Goal: Task Accomplishment & Management: Manage account settings

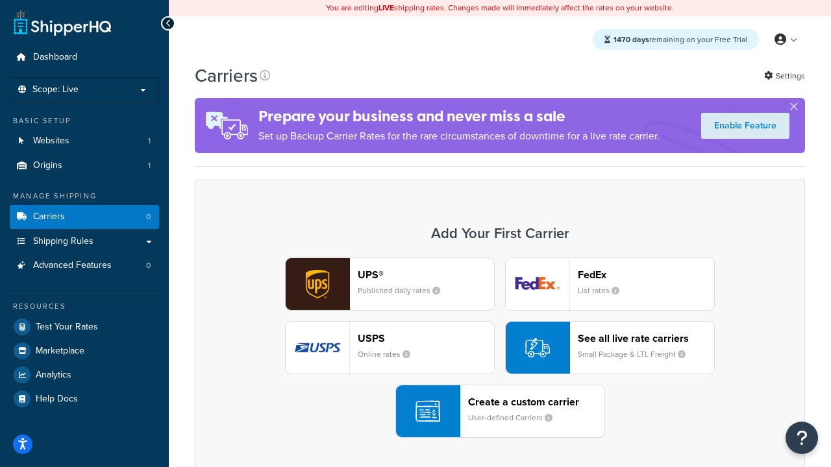
click at [500, 348] on div "UPS® Published daily rates FedEx List rates USPS Online rates See all live rate…" at bounding box center [499, 348] width 583 height 180
click at [646, 275] on header "FedEx" at bounding box center [646, 275] width 136 height 12
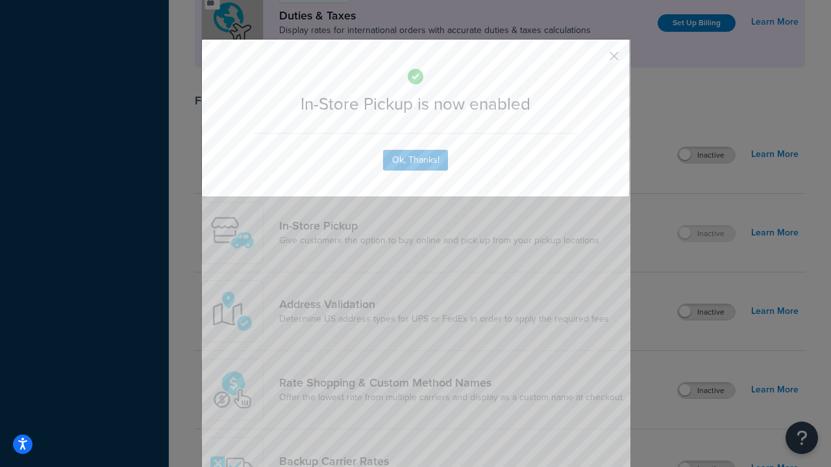
click at [595, 60] on button "button" at bounding box center [594, 60] width 3 height 3
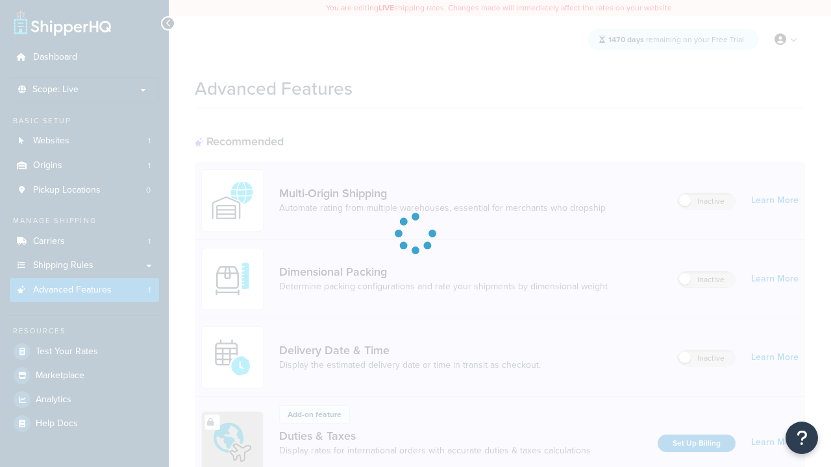
scroll to position [421, 0]
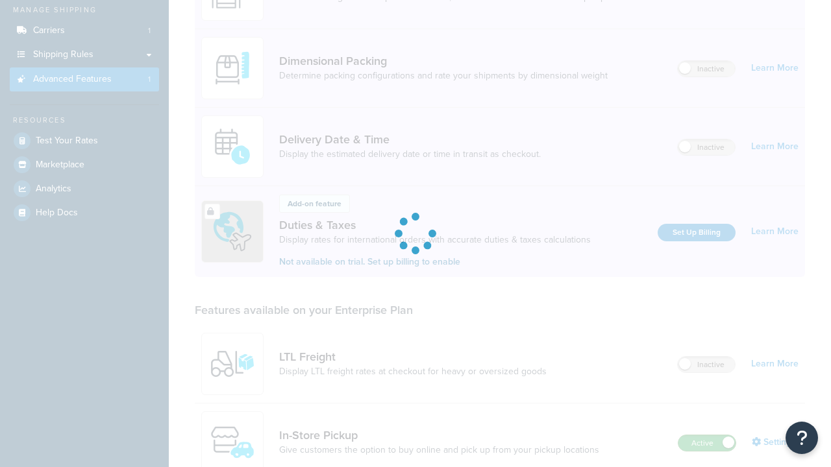
click at [707, 436] on label "Active" at bounding box center [706, 444] width 57 height 16
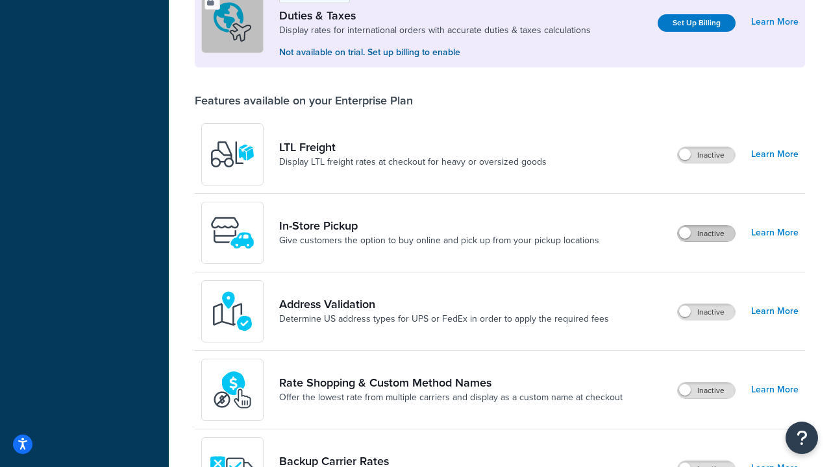
scroll to position [396, 0]
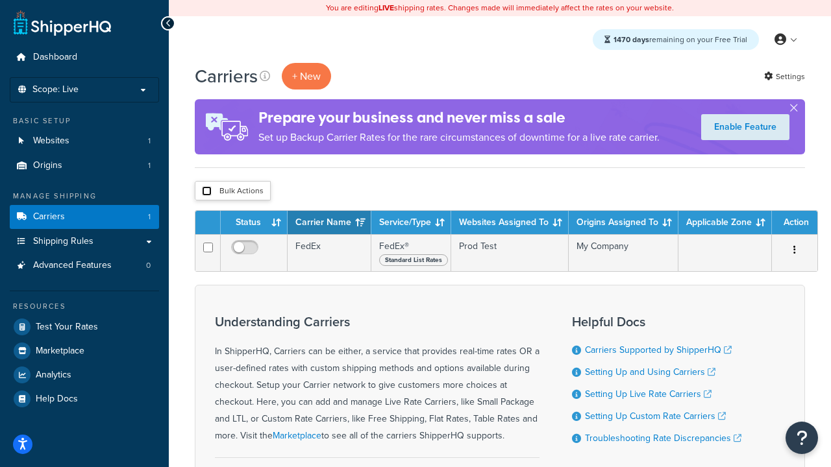
click at [206, 191] on input "checkbox" at bounding box center [207, 191] width 10 height 10
checkbox input "true"
click at [0, 0] on button "Delete" at bounding box center [0, 0] width 0 height 0
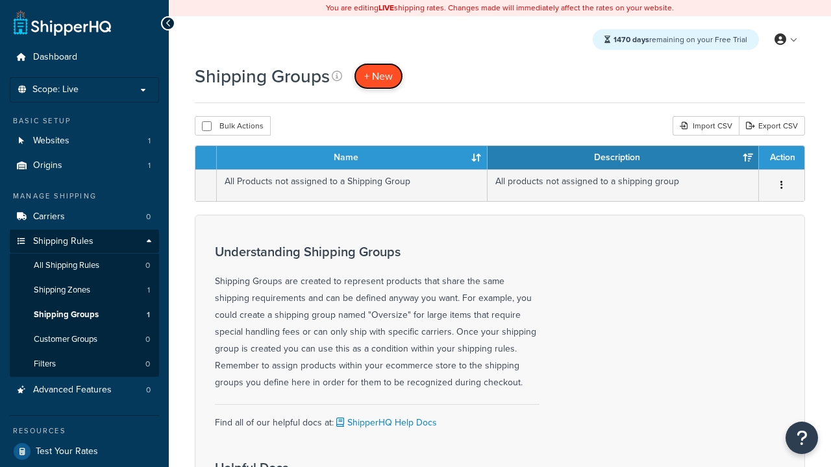
click at [378, 76] on span "+ New" at bounding box center [378, 76] width 29 height 15
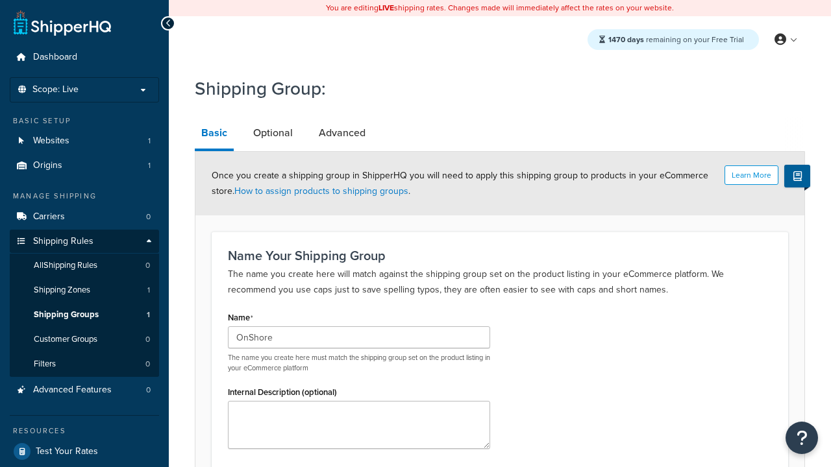
type input "OnShore"
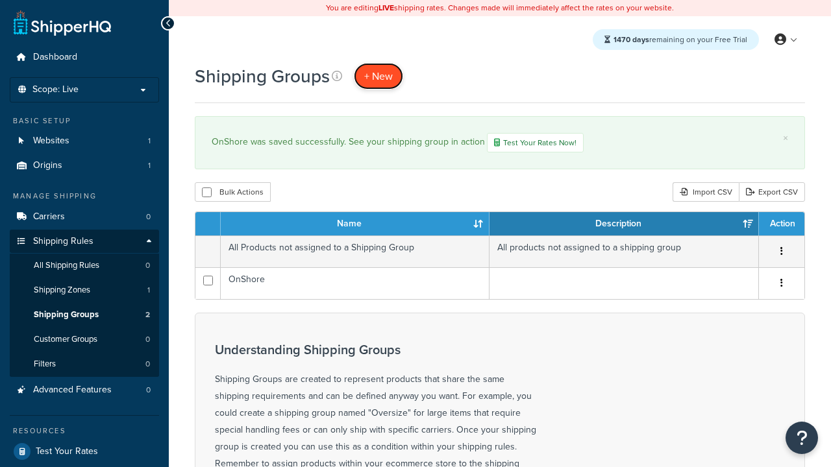
click at [378, 76] on span "+ New" at bounding box center [378, 76] width 29 height 15
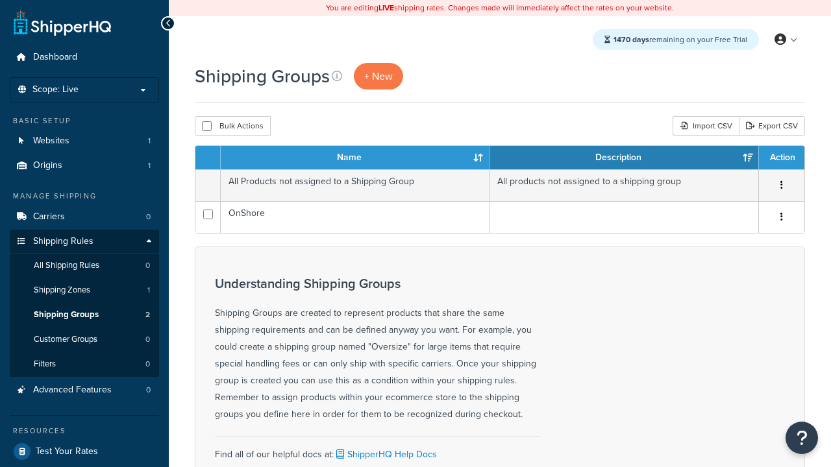
click at [355, 158] on th "Name" at bounding box center [355, 157] width 269 height 23
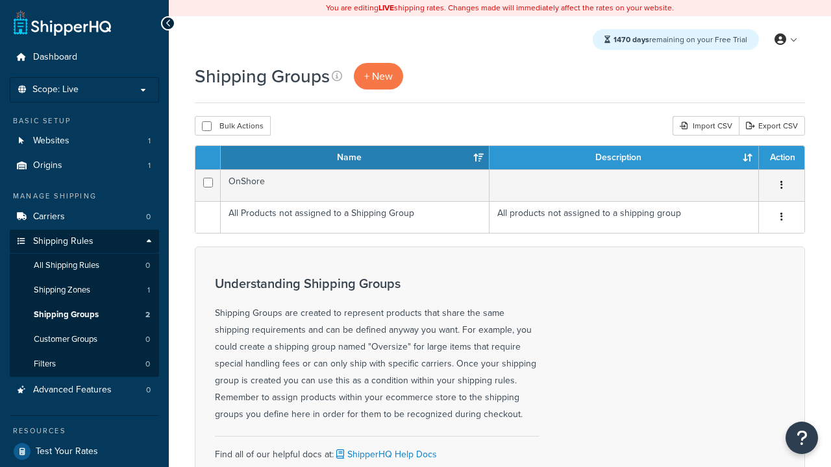
click at [624, 158] on th "Description" at bounding box center [623, 157] width 269 height 23
click at [781, 158] on th "Action" at bounding box center [781, 157] width 45 height 23
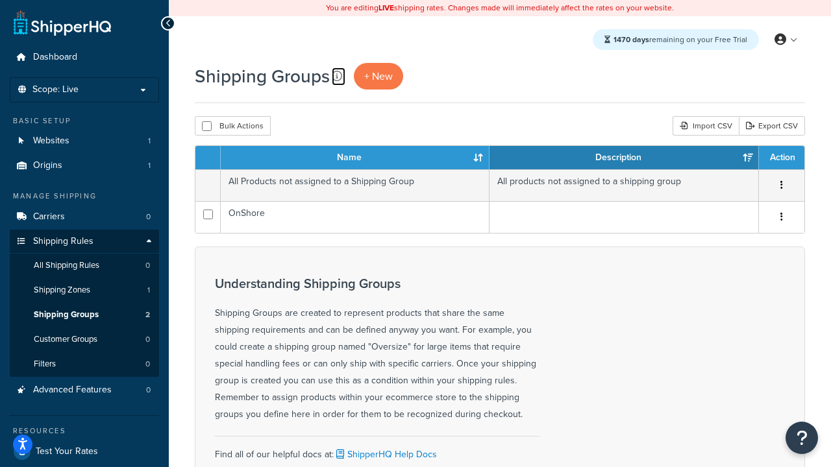
click at [337, 76] on icon at bounding box center [337, 76] width 10 height 10
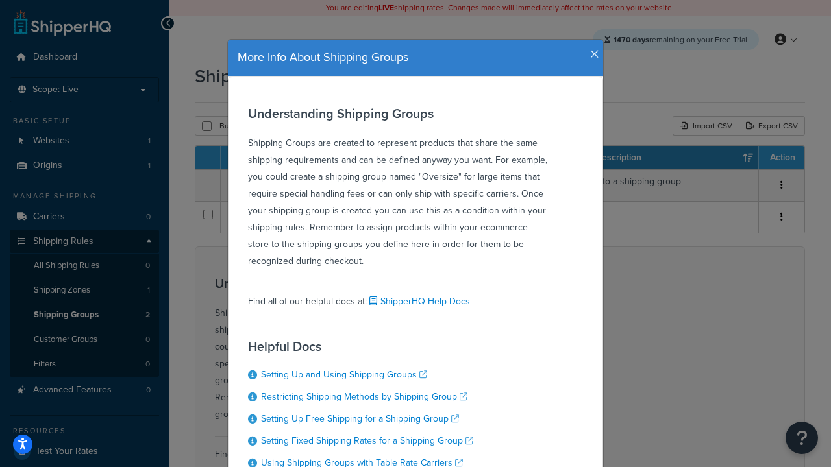
click at [591, 49] on icon "button" at bounding box center [594, 55] width 9 height 12
